Goal: Find contact information: Find contact information

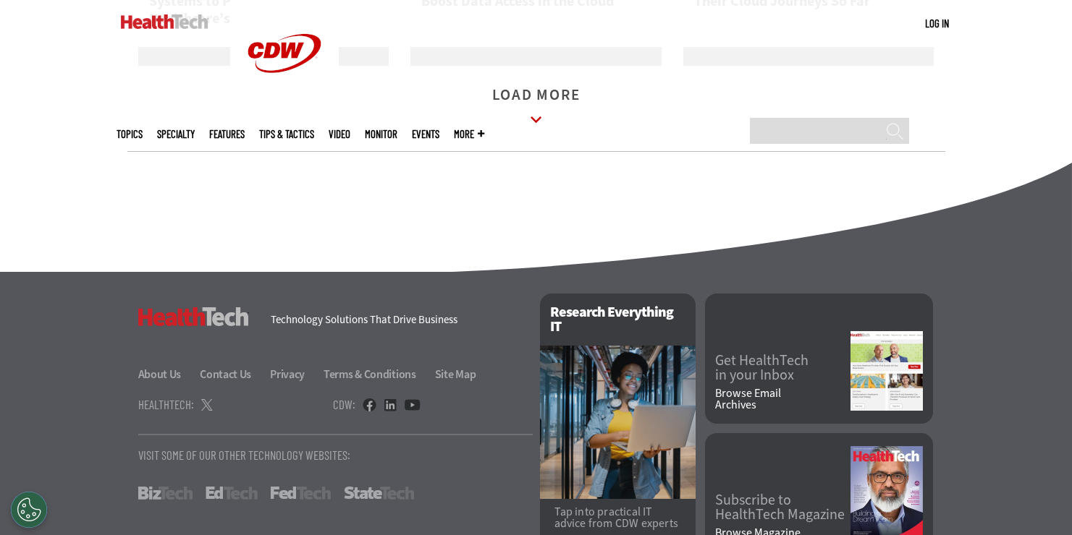
scroll to position [2434, 0]
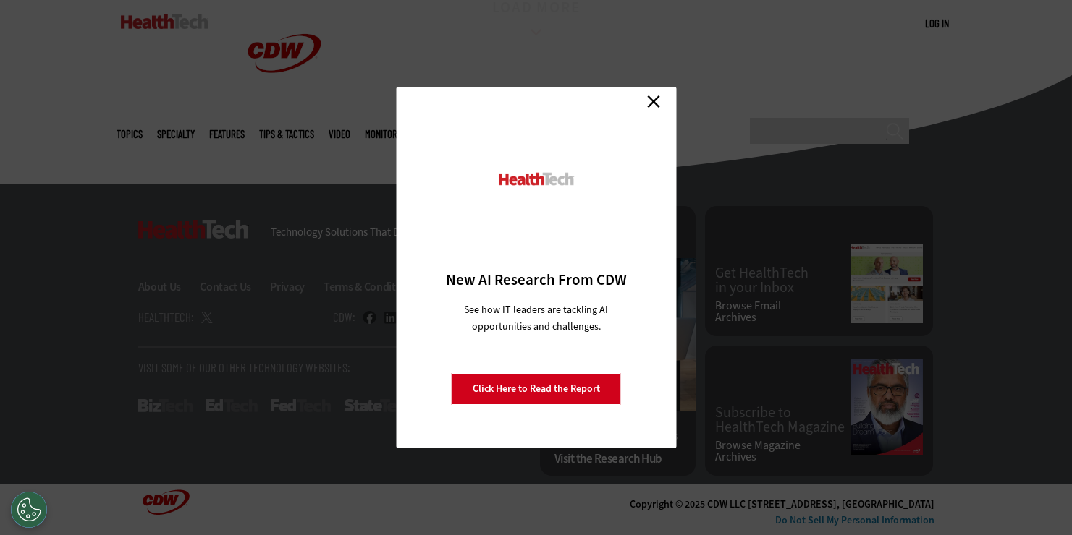
click at [658, 104] on link "Close" at bounding box center [654, 101] width 22 height 22
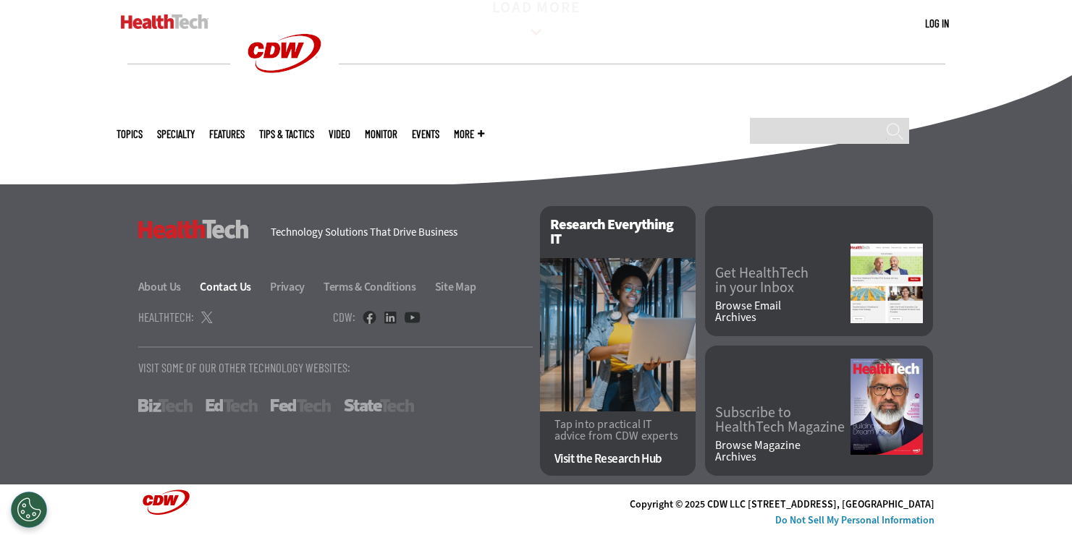
click at [223, 284] on link "Contact Us" at bounding box center [234, 286] width 68 height 15
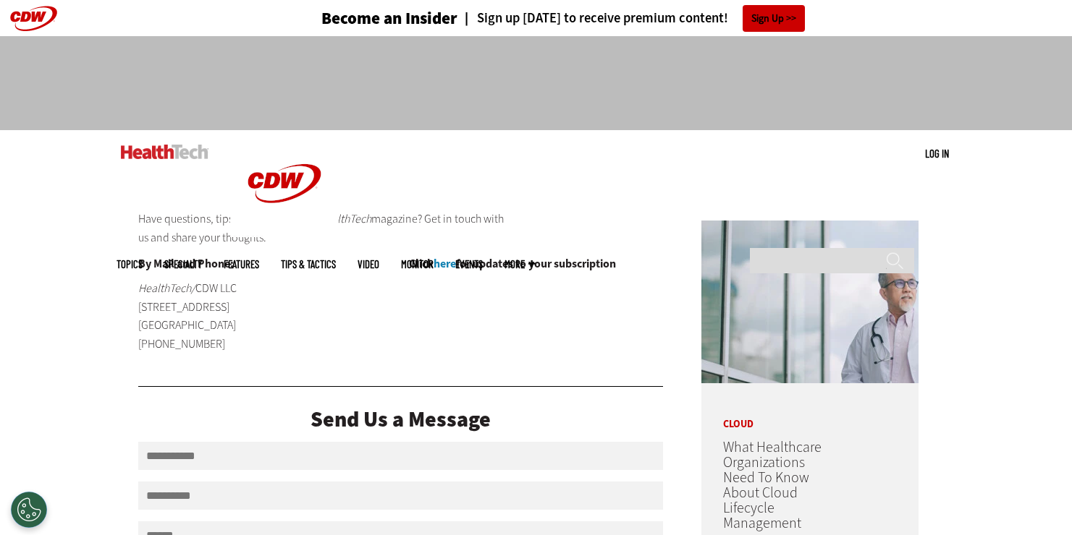
scroll to position [1, 0]
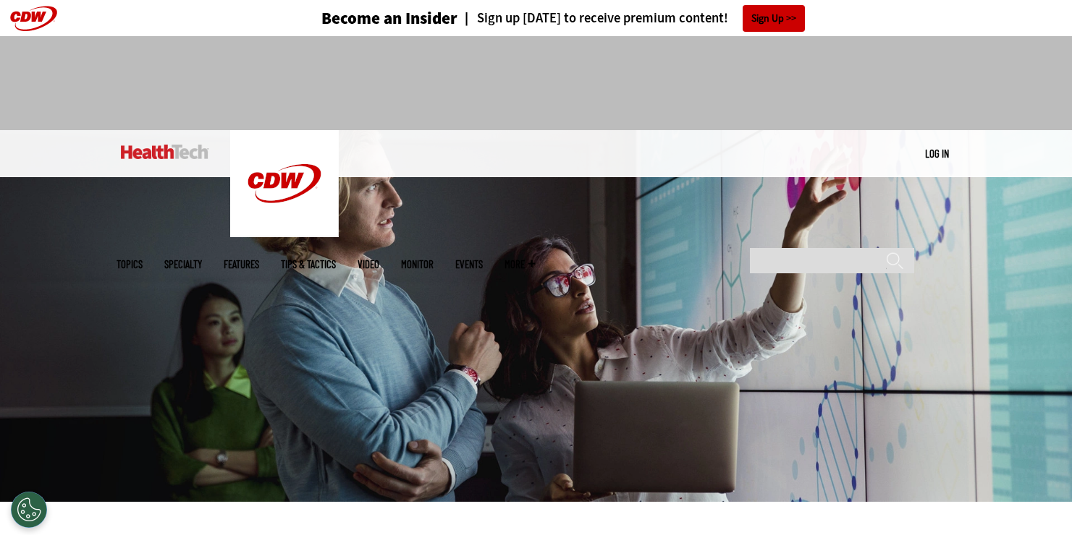
click at [259, 259] on link "Features" at bounding box center [241, 264] width 35 height 11
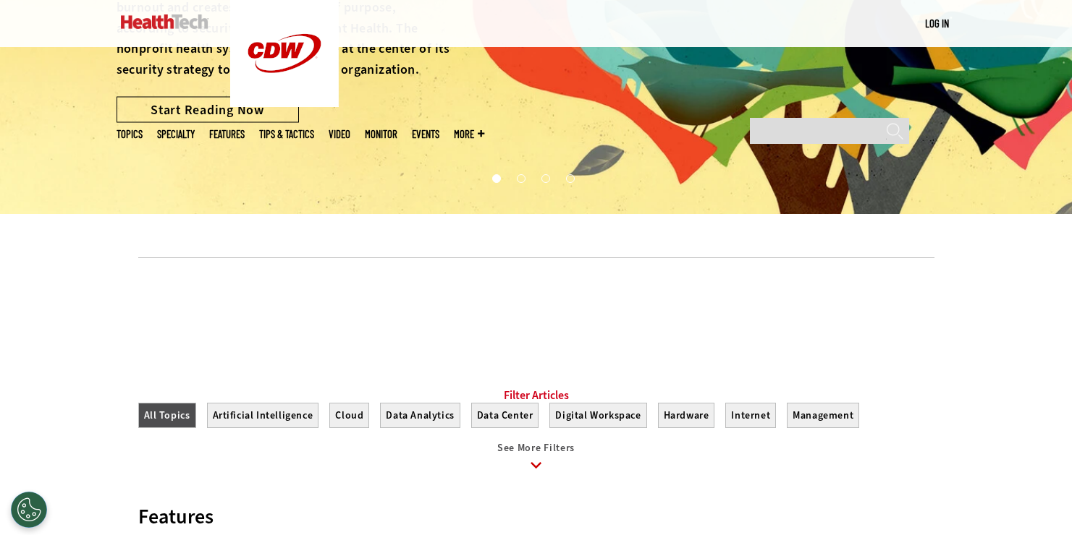
scroll to position [452, 0]
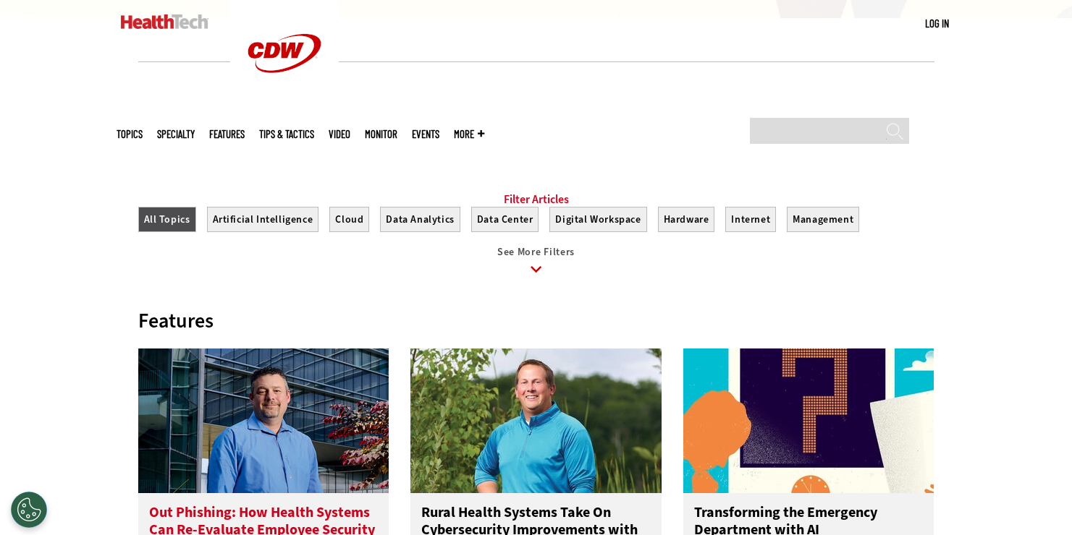
click at [203, 462] on img at bounding box center [263, 421] width 251 height 145
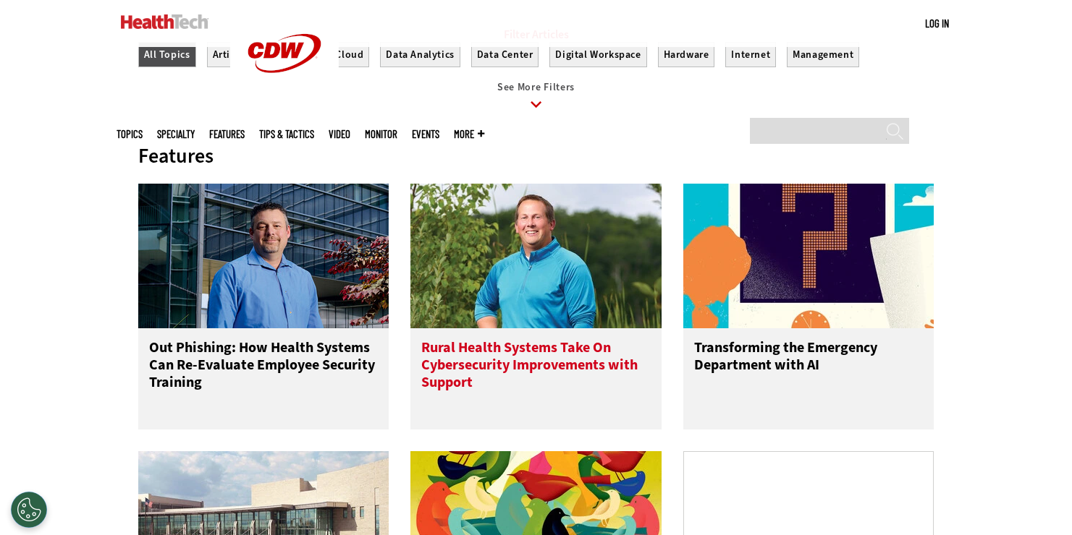
click at [542, 278] on img at bounding box center [535, 256] width 251 height 145
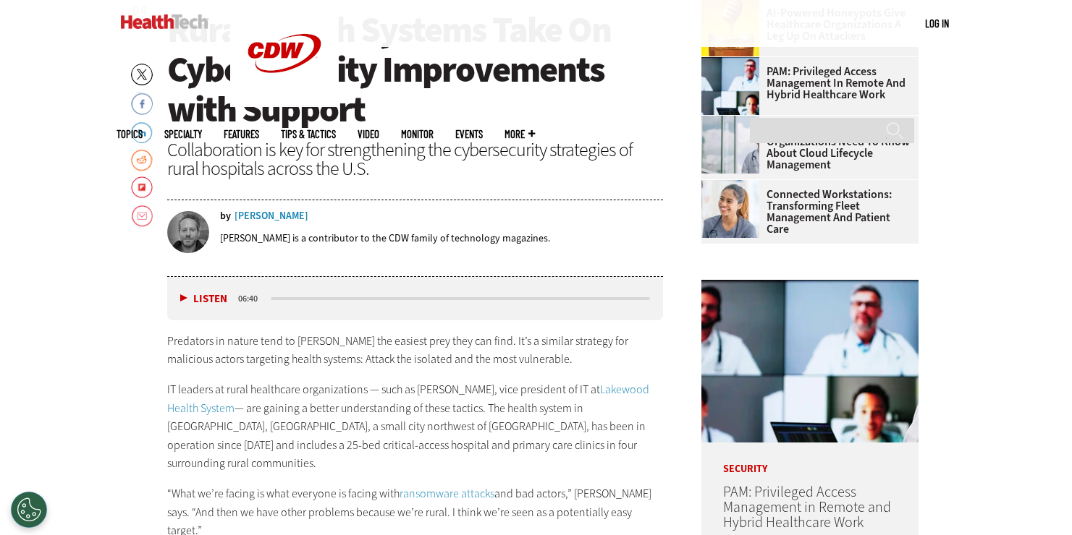
scroll to position [748, 0]
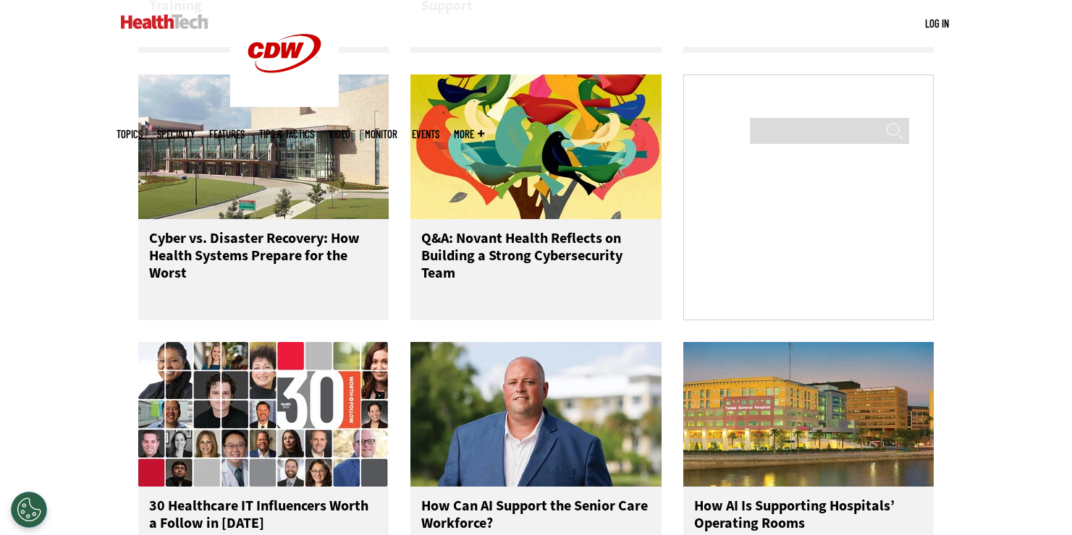
scroll to position [761, 0]
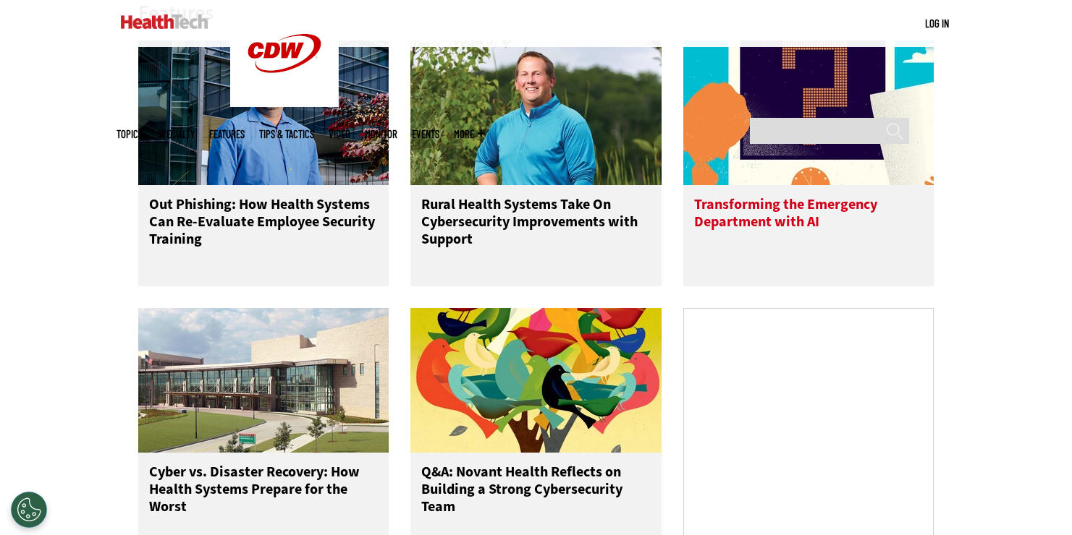
click at [805, 180] on img at bounding box center [808, 113] width 251 height 145
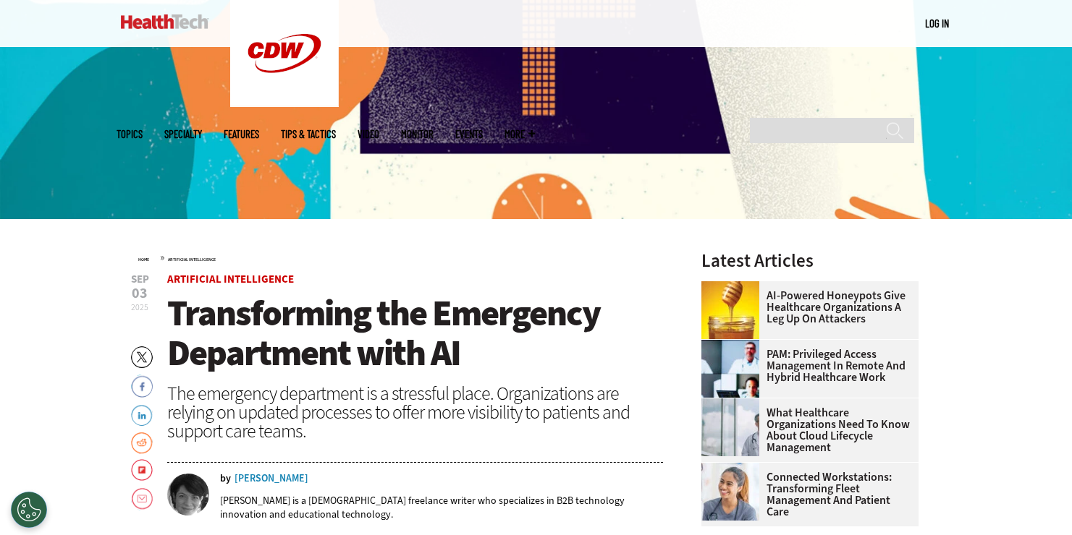
scroll to position [285, 0]
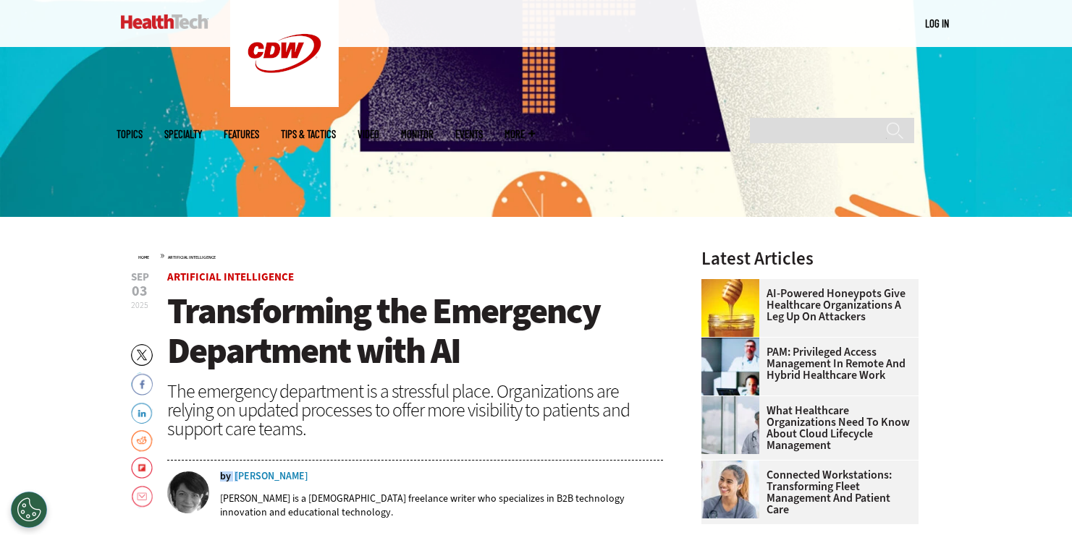
drag, startPoint x: 295, startPoint y: 475, endPoint x: 243, endPoint y: 476, distance: 51.4
click at [243, 475] on div "by Erika Gimbel" at bounding box center [442, 477] width 444 height 10
click at [295, 474] on div "by Erika Gimbel" at bounding box center [442, 477] width 444 height 10
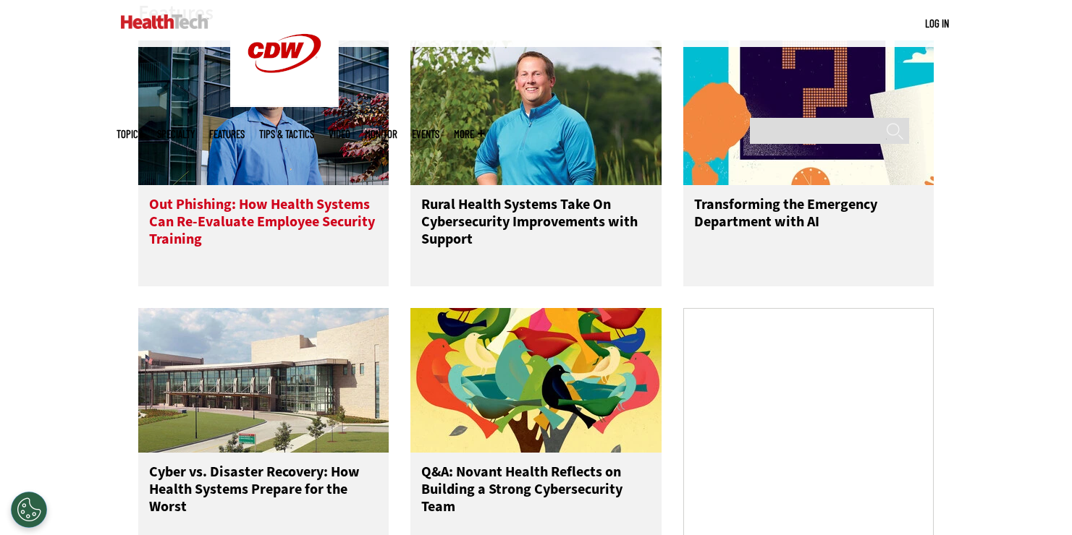
click at [355, 224] on h3 "Out Phishing: How Health Systems Can Re-Evaluate Employee Security Training" at bounding box center [263, 225] width 229 height 58
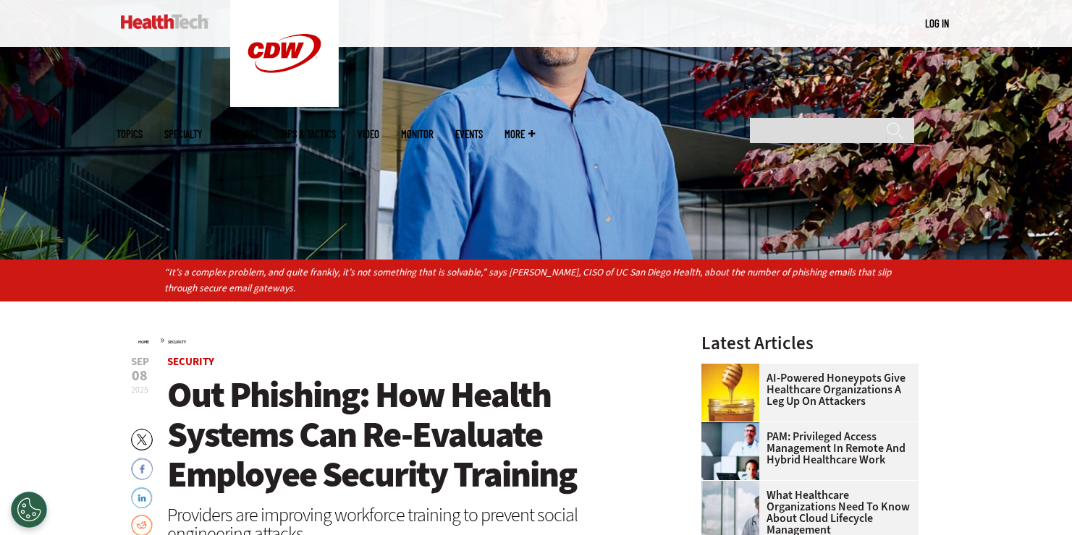
scroll to position [439, 0]
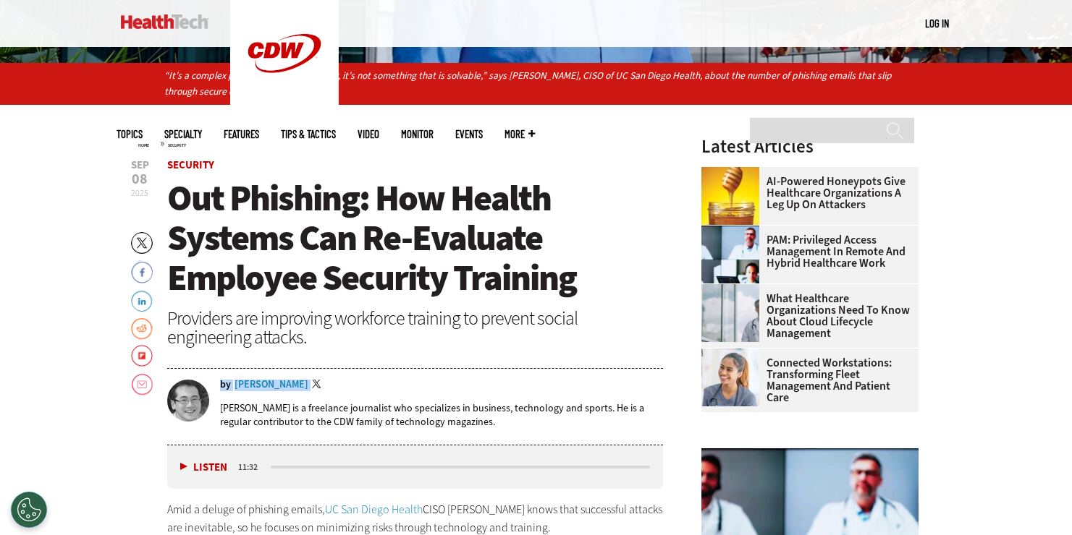
drag, startPoint x: 230, startPoint y: 389, endPoint x: 288, endPoint y: 389, distance: 57.9
click at [288, 389] on div "by Wylie Wong Twitter" at bounding box center [442, 386] width 444 height 12
click at [238, 385] on div "Wylie Wong" at bounding box center [271, 385] width 74 height 10
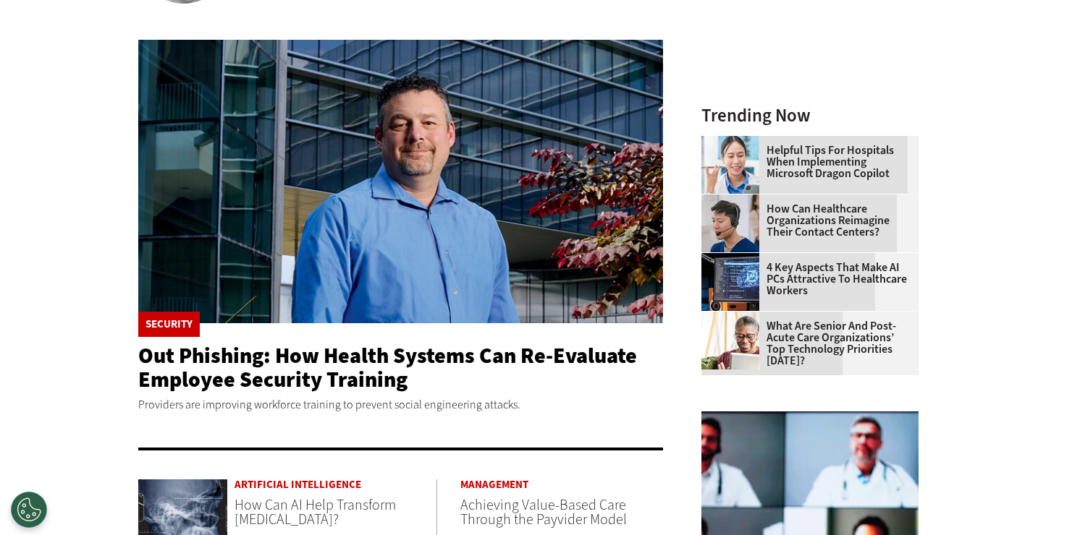
scroll to position [513, 0]
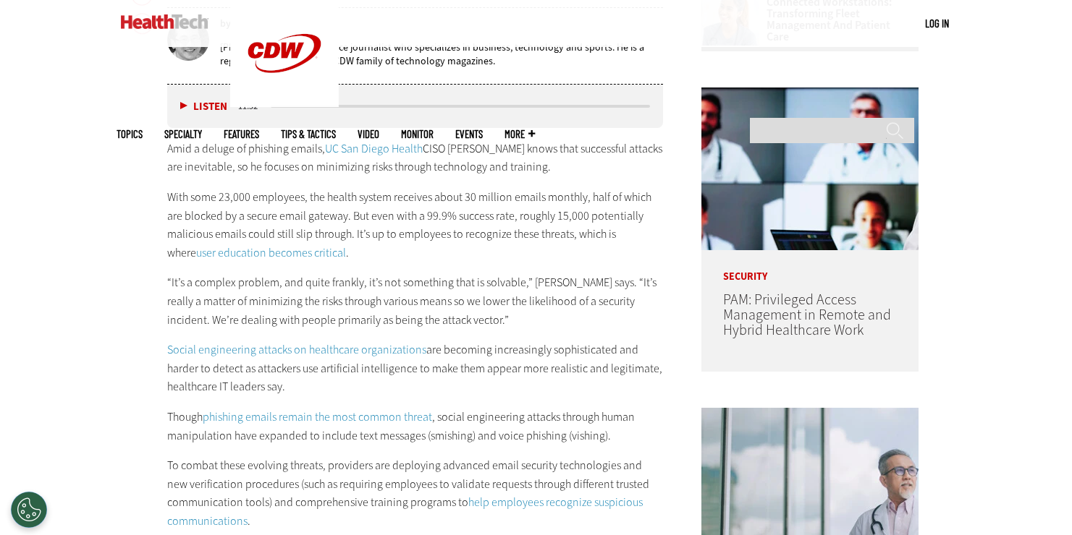
scroll to position [1122, 0]
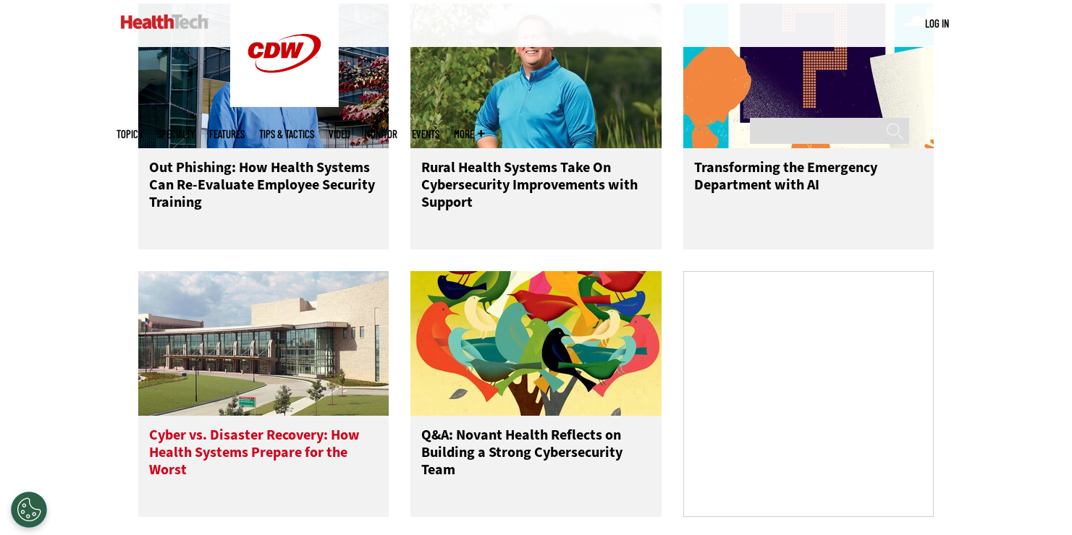
scroll to position [963, 0]
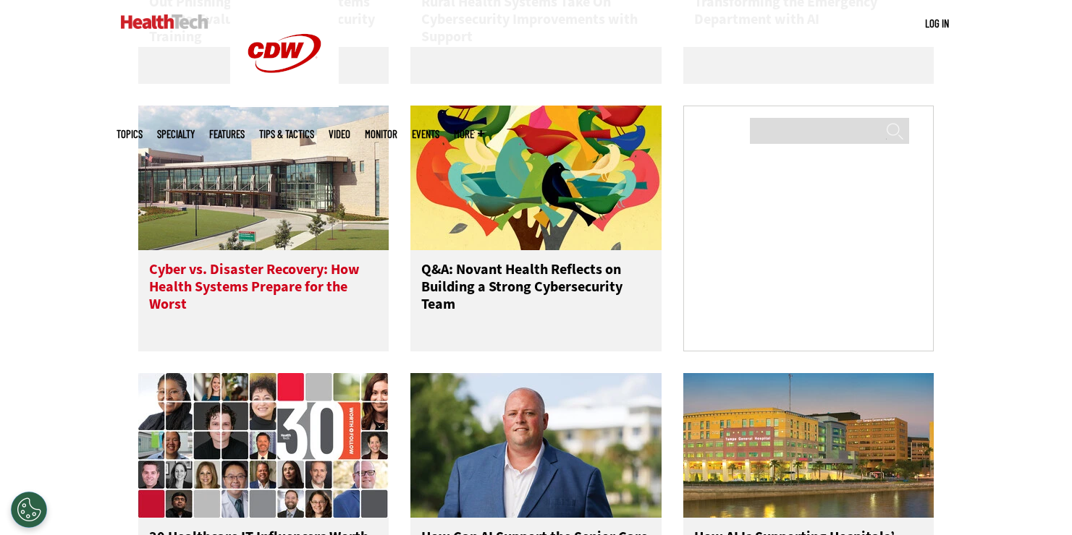
click at [310, 300] on h3 "Cyber vs. Disaster Recovery: How Health Systems Prepare for the Worst" at bounding box center [263, 290] width 229 height 58
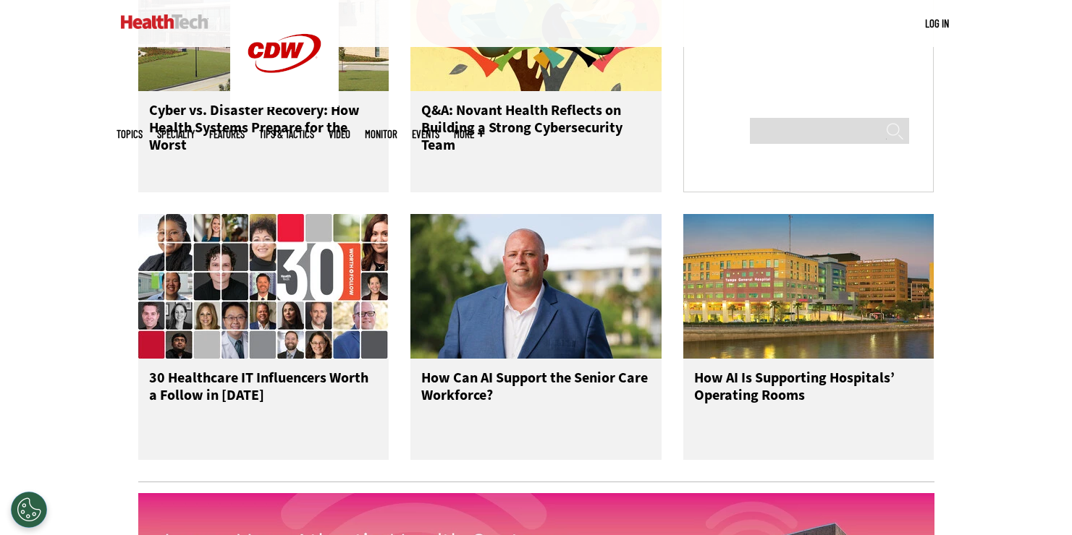
scroll to position [1148, 0]
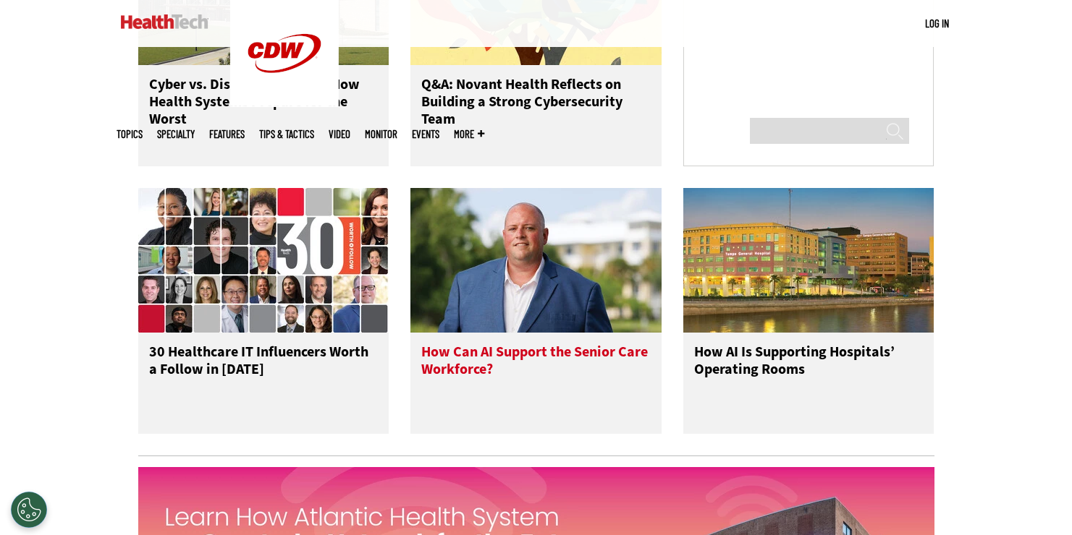
click at [584, 349] on div "How Can AI Support the Senior Care Workforce?" at bounding box center [535, 383] width 251 height 101
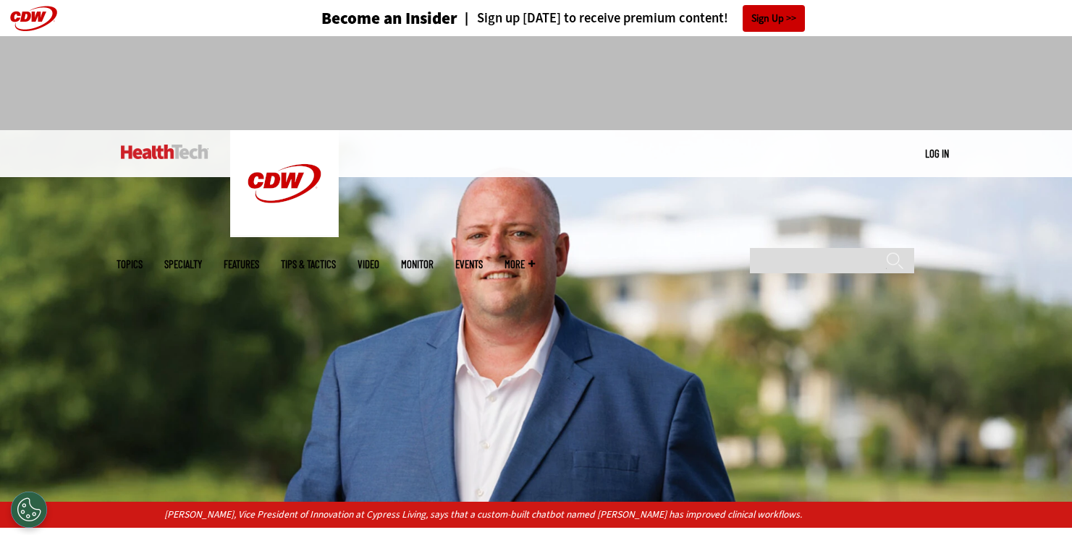
scroll to position [452, 0]
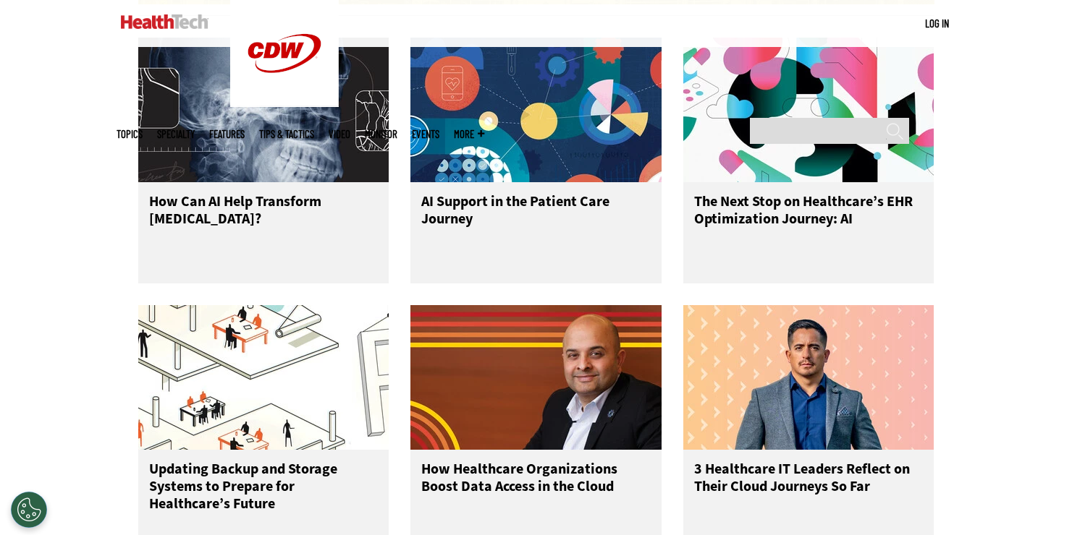
scroll to position [1920, 0]
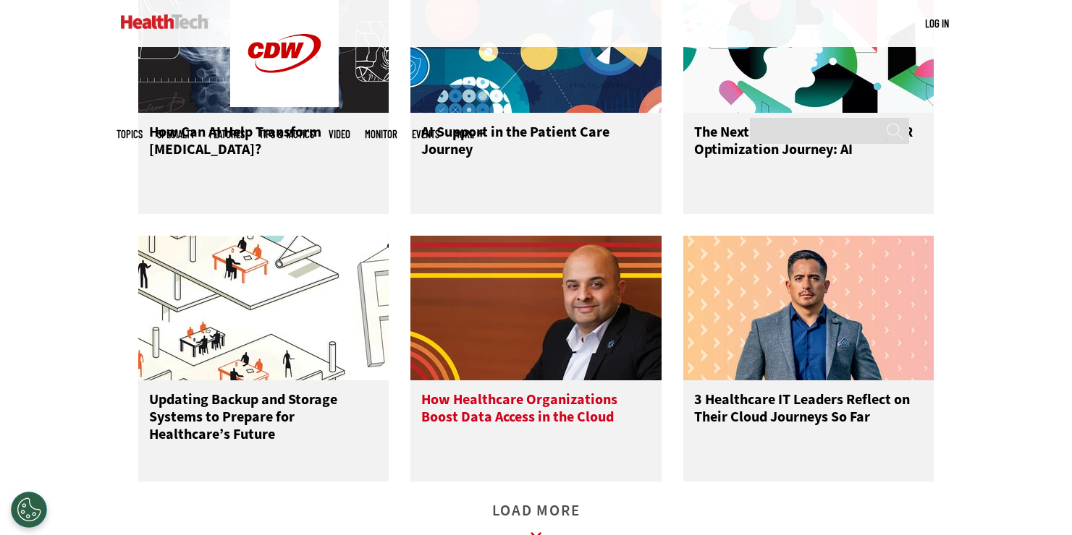
click at [524, 348] on img at bounding box center [535, 308] width 251 height 145
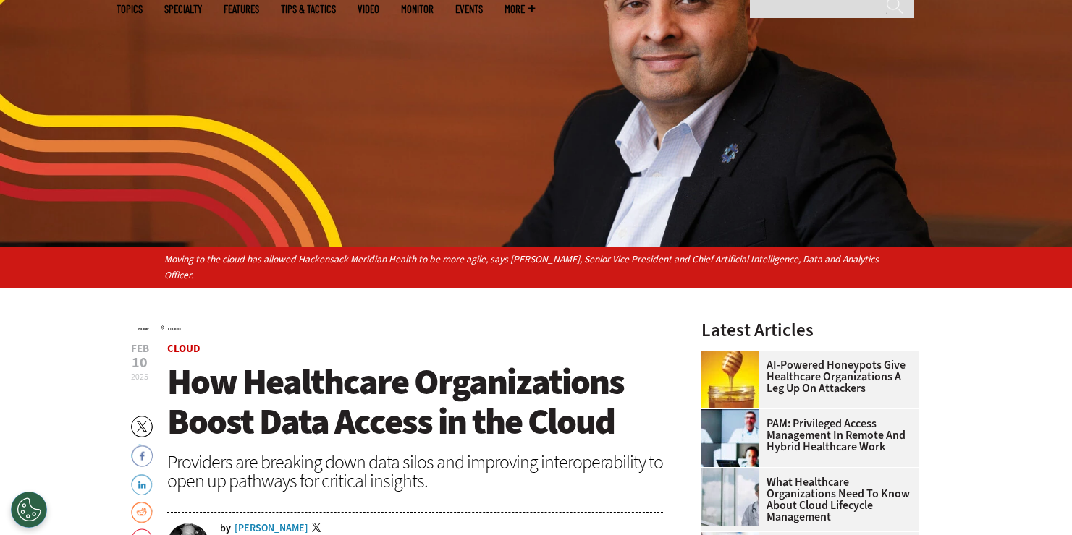
scroll to position [428, 0]
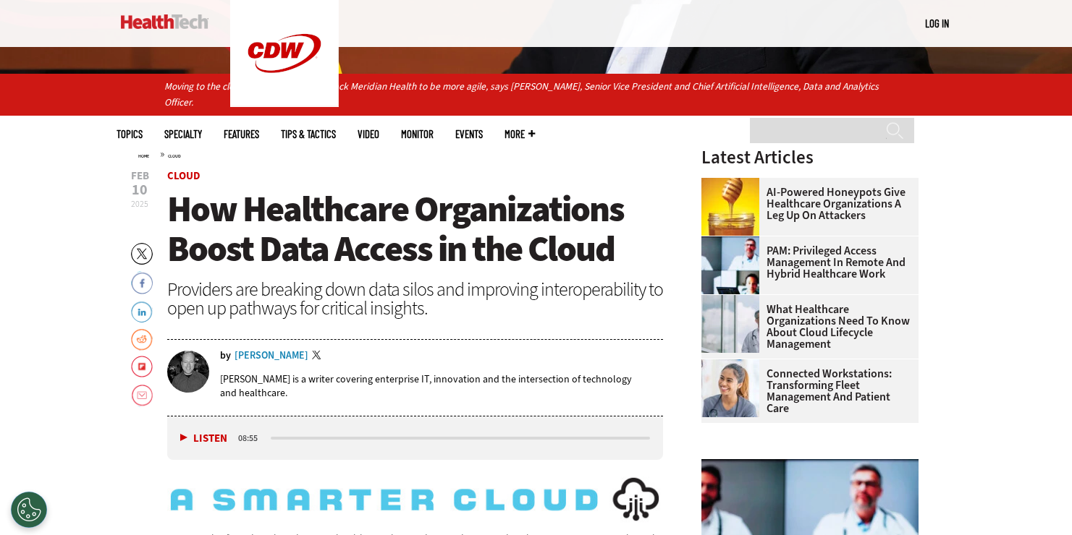
drag, startPoint x: 231, startPoint y: 342, endPoint x: 307, endPoint y: 339, distance: 76.1
click at [307, 351] on div "by Brian T. Horowitz Twitter" at bounding box center [442, 357] width 444 height 12
copy div "by Brian T. Horowitz"
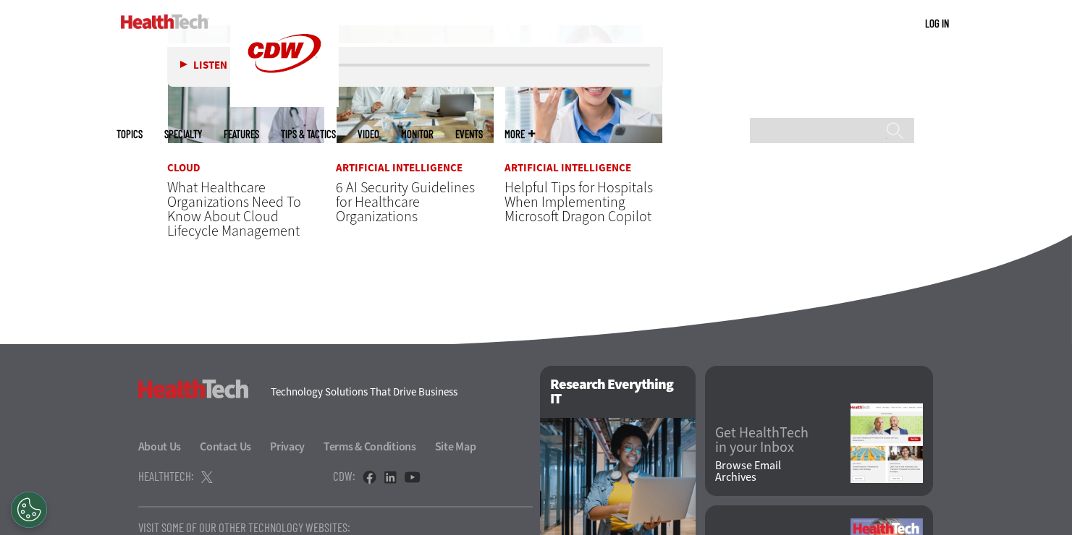
scroll to position [4430, 0]
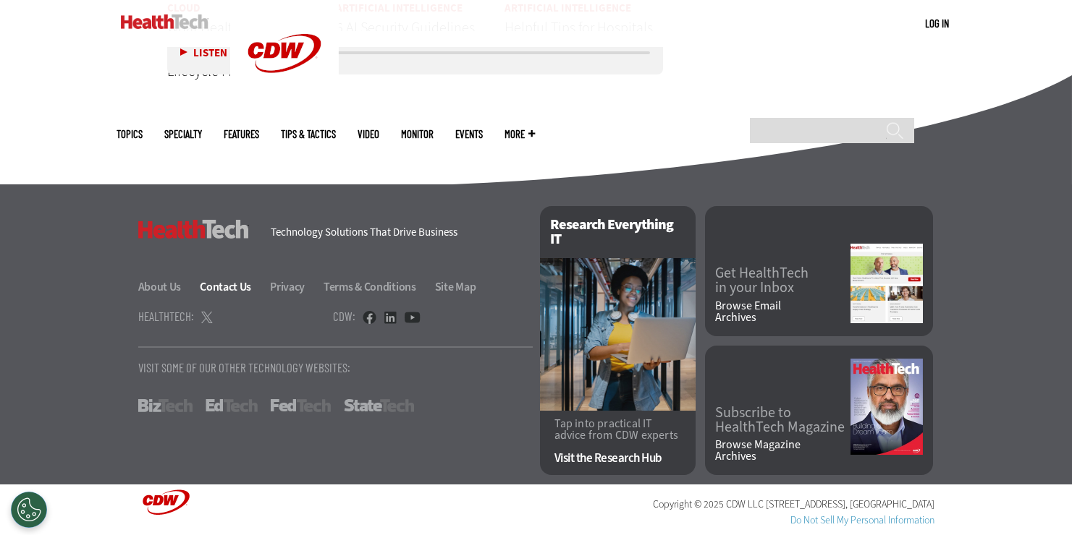
click at [216, 288] on link "Contact Us" at bounding box center [234, 286] width 68 height 15
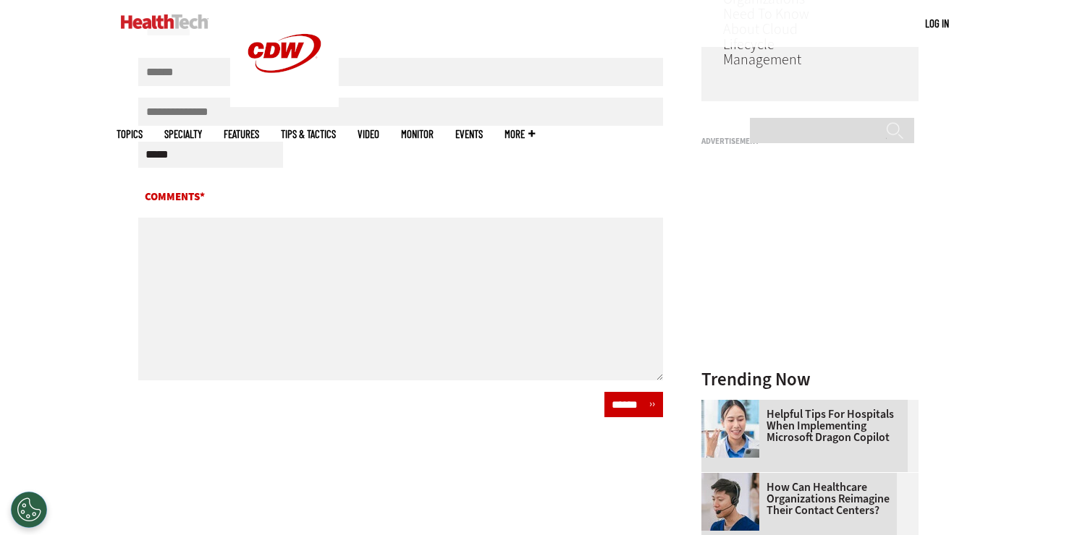
scroll to position [154, 0]
